Goal: Transaction & Acquisition: Purchase product/service

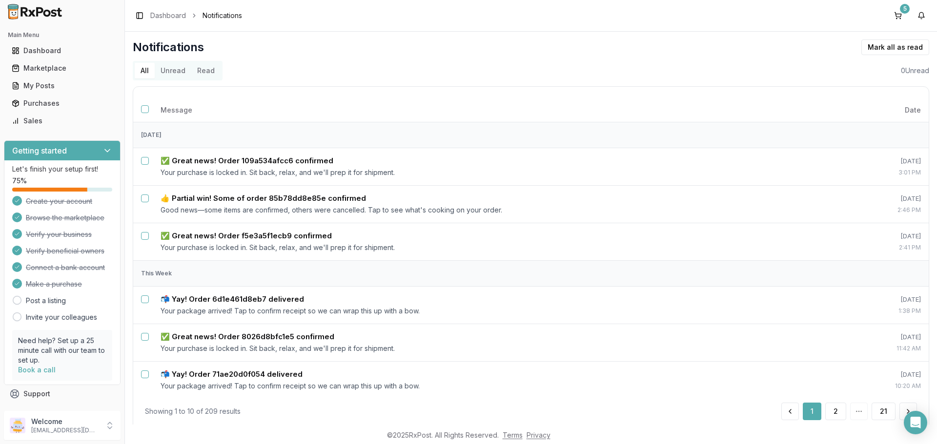
click at [98, 149] on div "Getting started" at bounding box center [62, 151] width 116 height 20
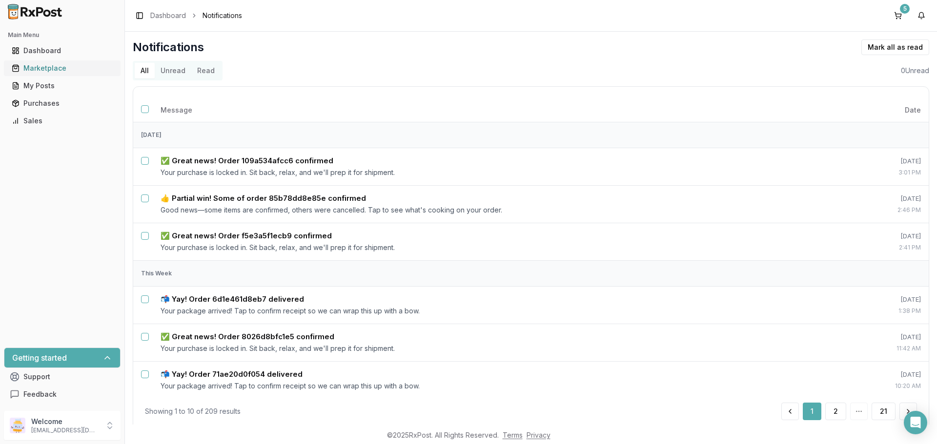
click at [78, 61] on link "Marketplace" at bounding box center [62, 69] width 109 height 18
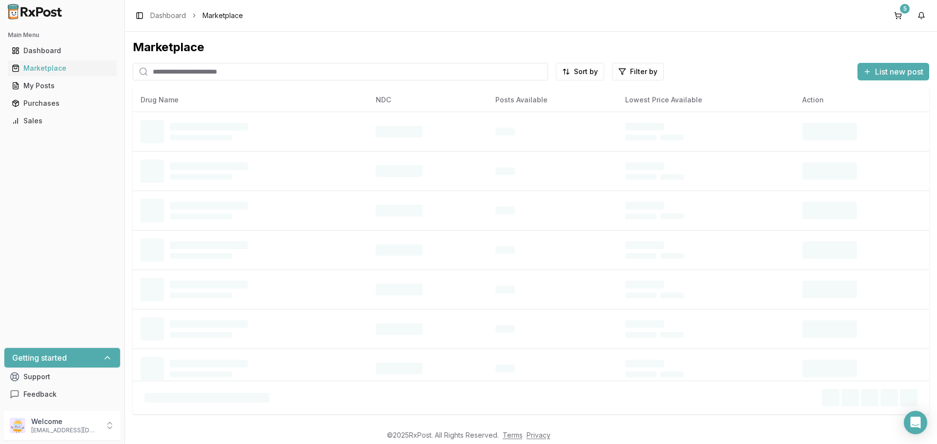
click at [205, 71] on input "search" at bounding box center [340, 72] width 415 height 18
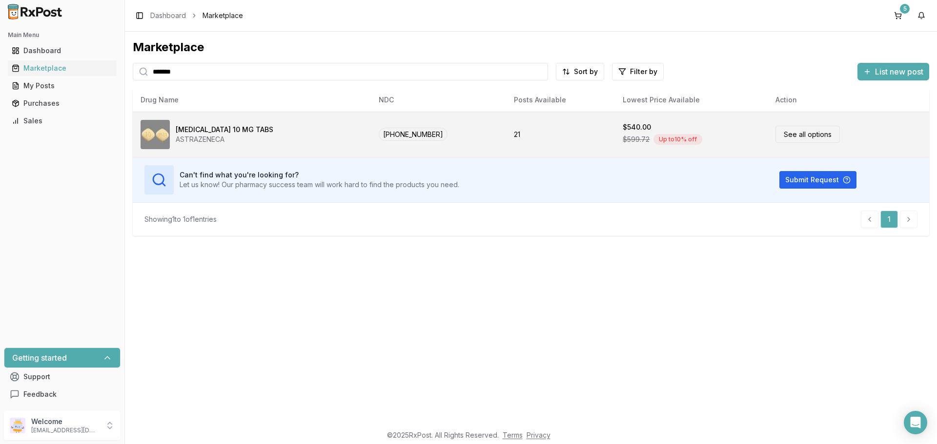
type input "*******"
click at [781, 130] on link "See all options" at bounding box center [807, 134] width 64 height 17
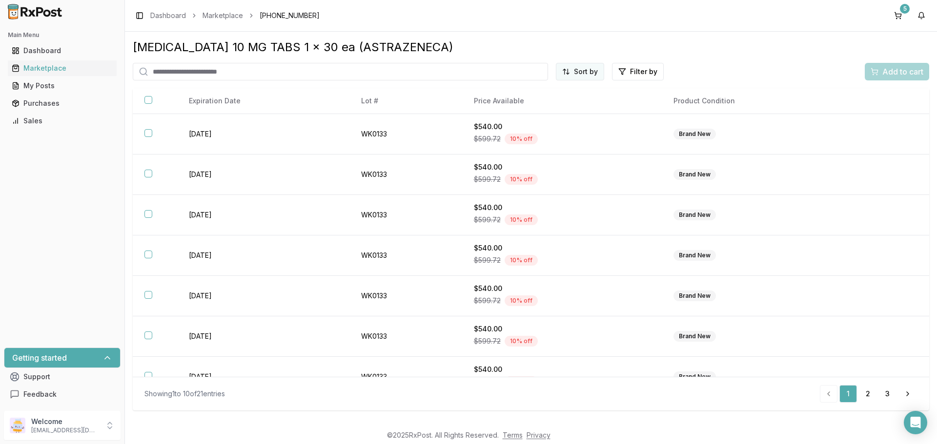
click at [580, 73] on html "Main Menu Dashboard Marketplace My Posts Purchases Sales Getting started Suppor…" at bounding box center [468, 222] width 937 height 444
click at [555, 107] on div "Price (Low to High)" at bounding box center [556, 109] width 93 height 16
click at [52, 73] on div "Marketplace" at bounding box center [62, 68] width 101 height 10
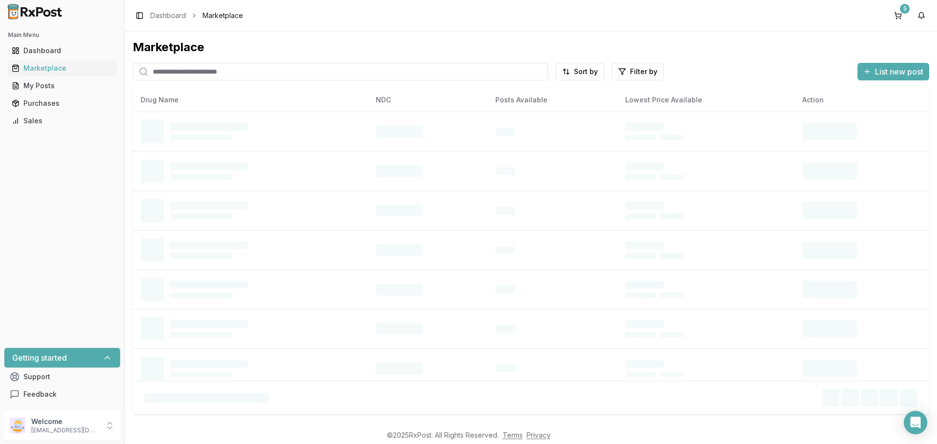
click at [202, 74] on input "search" at bounding box center [340, 72] width 415 height 18
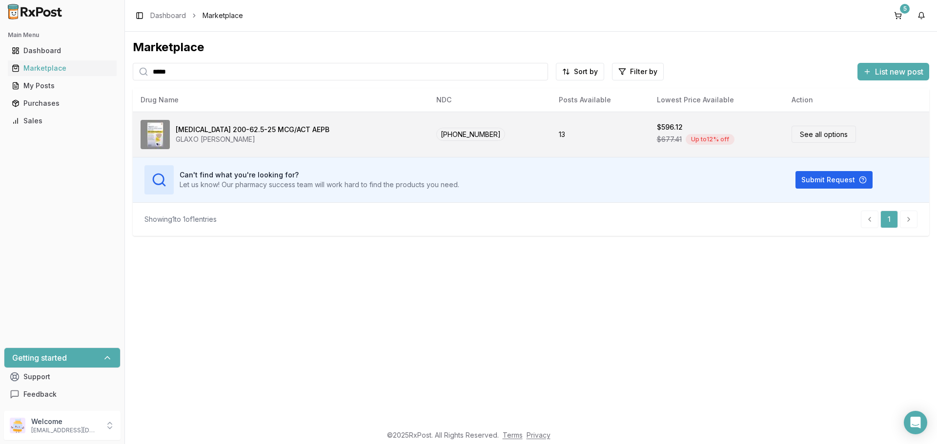
type input "*****"
click at [802, 134] on link "See all options" at bounding box center [823, 134] width 64 height 17
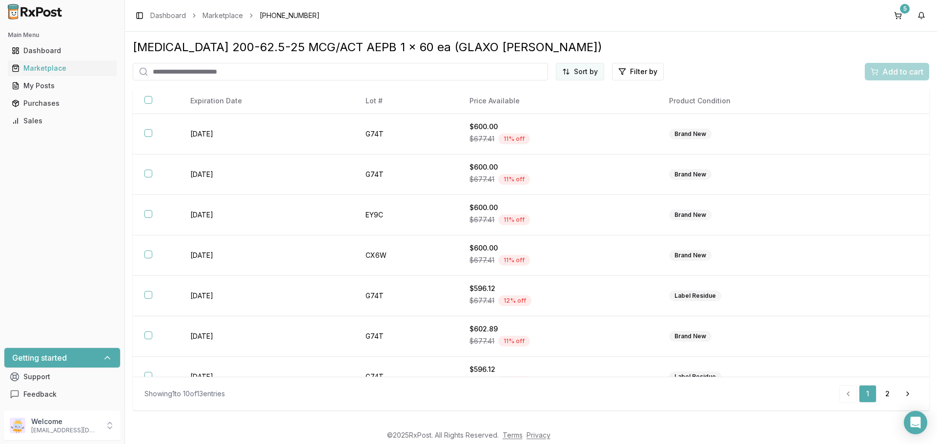
click at [582, 76] on html "Main Menu Dashboard Marketplace My Posts Purchases Sales Getting started Suppor…" at bounding box center [468, 222] width 937 height 444
click at [566, 106] on div "Price (Low to High)" at bounding box center [556, 109] width 93 height 16
